Goal: Find specific page/section: Find specific page/section

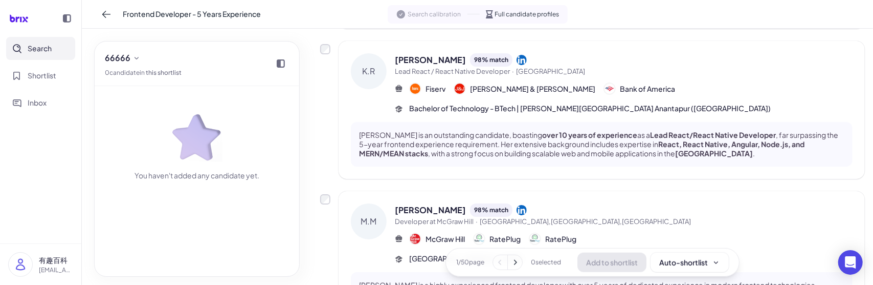
scroll to position [543, 0]
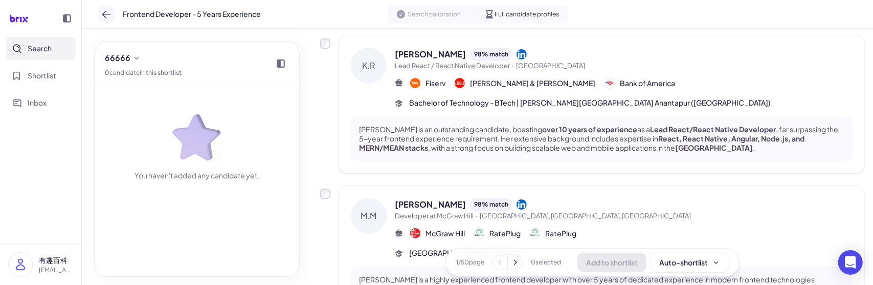
click at [108, 16] on icon at bounding box center [106, 14] width 10 height 10
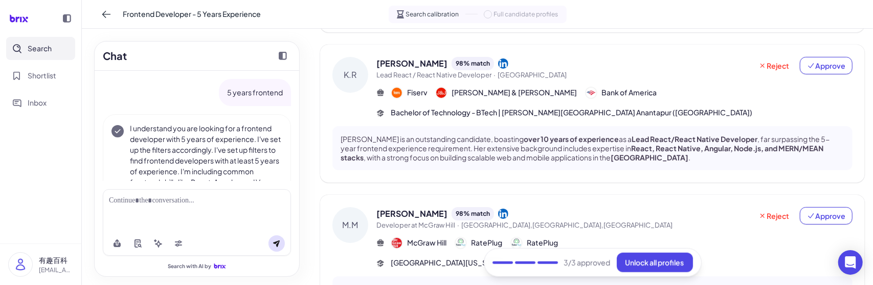
scroll to position [79, 0]
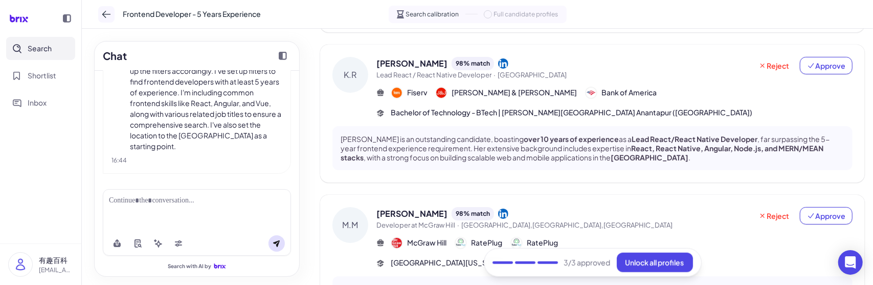
click at [104, 11] on icon at bounding box center [106, 14] width 10 height 10
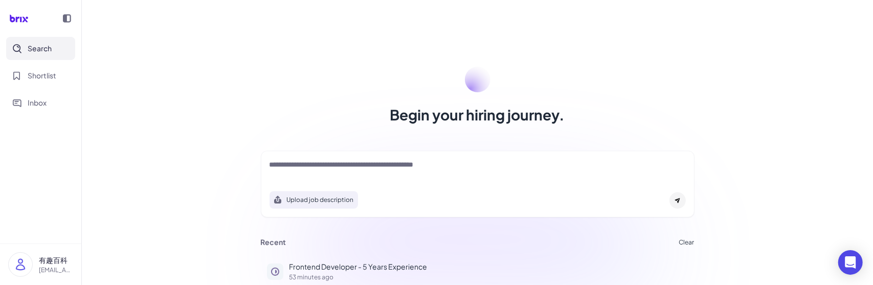
scroll to position [77, 0]
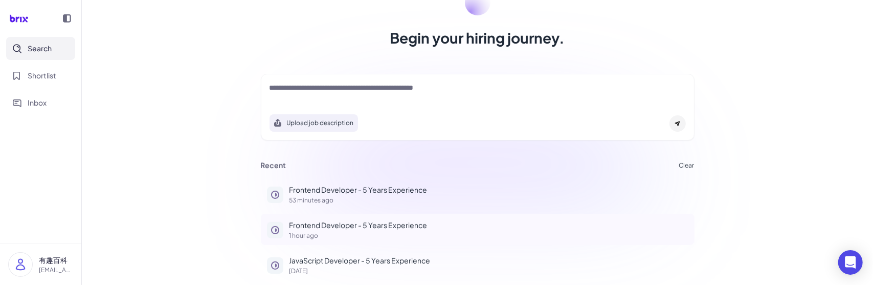
click at [330, 222] on p "Frontend Developer - 5 Years Experience" at bounding box center [489, 225] width 399 height 11
